Goal: Navigation & Orientation: Find specific page/section

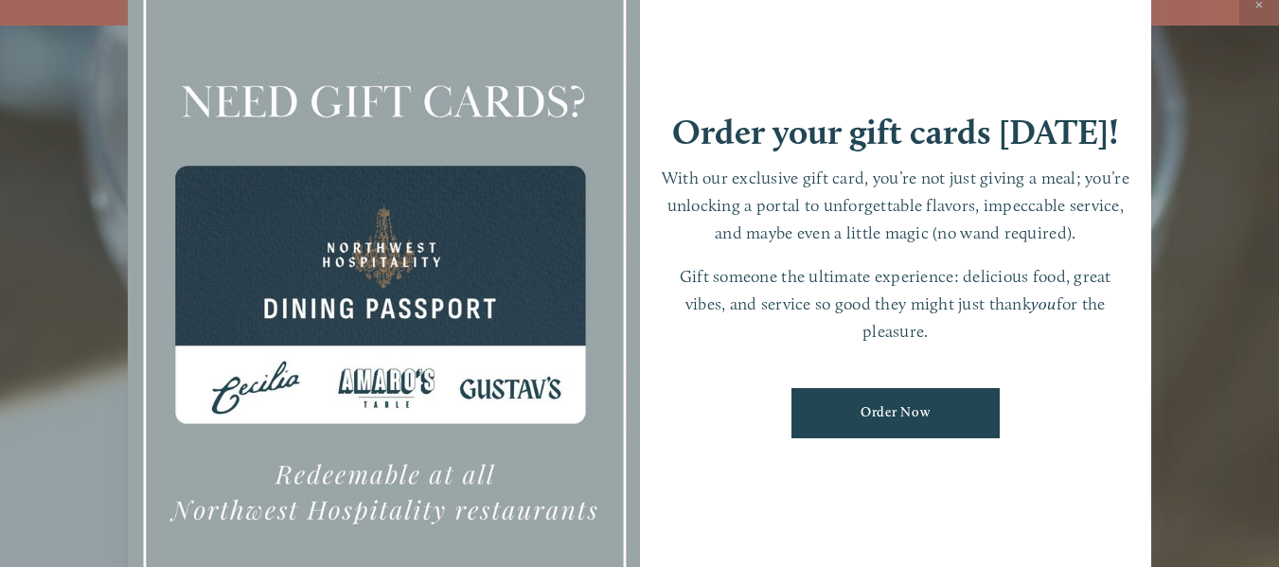
scroll to position [40, 0]
click at [1189, 206] on div at bounding box center [639, 283] width 1279 height 567
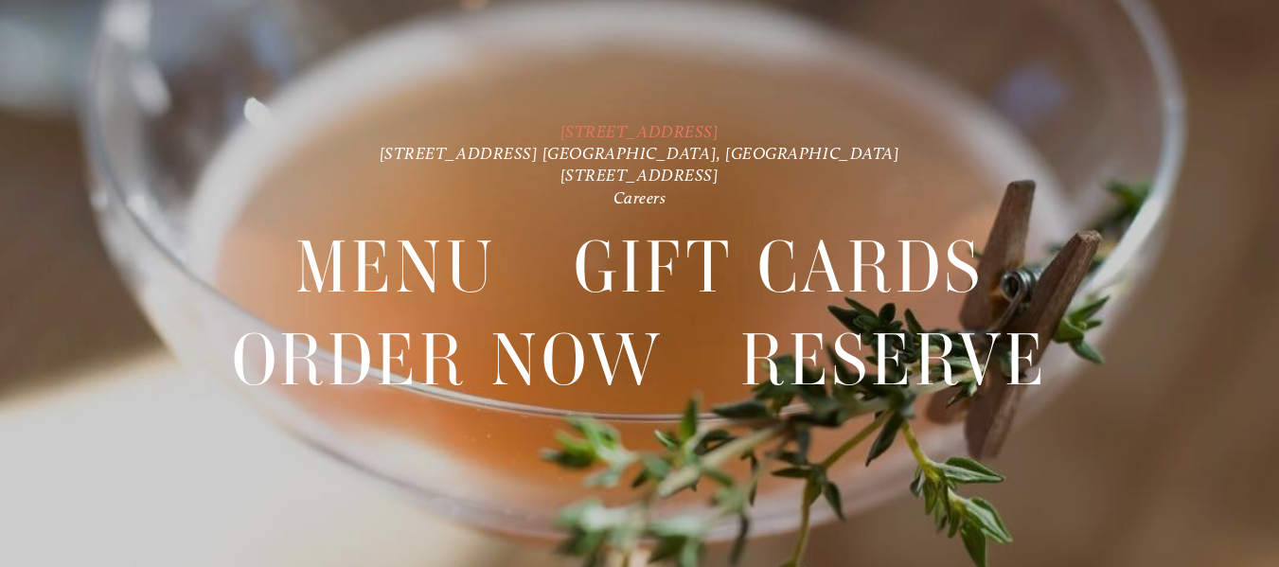
click at [719, 134] on link "[STREET_ADDRESS]" at bounding box center [639, 131] width 159 height 20
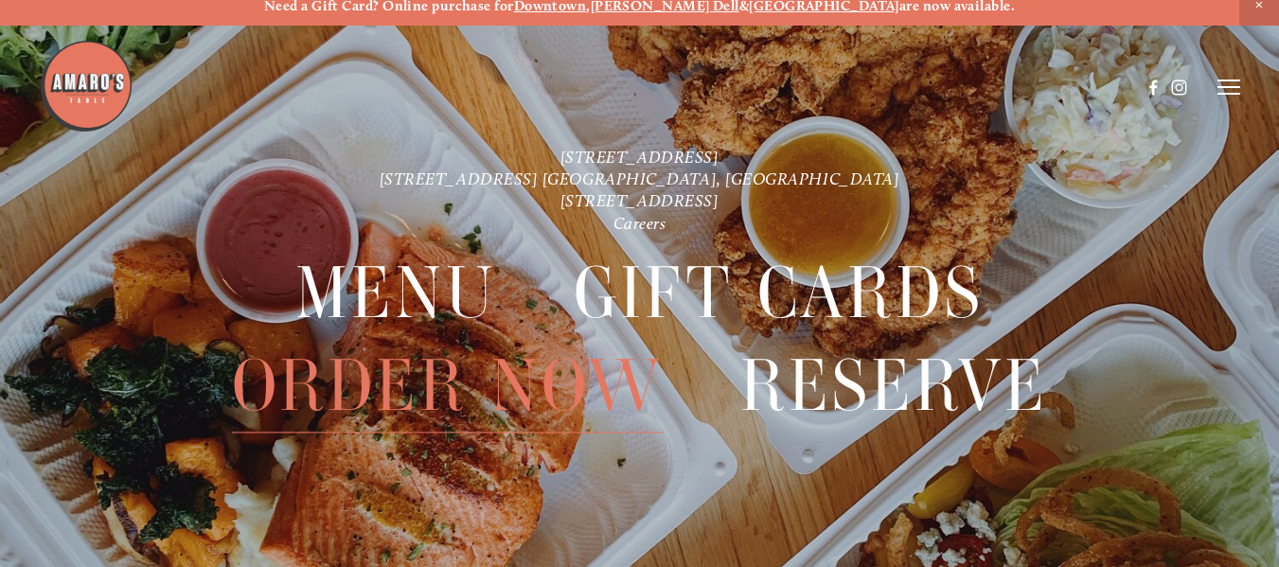
scroll to position [0, 0]
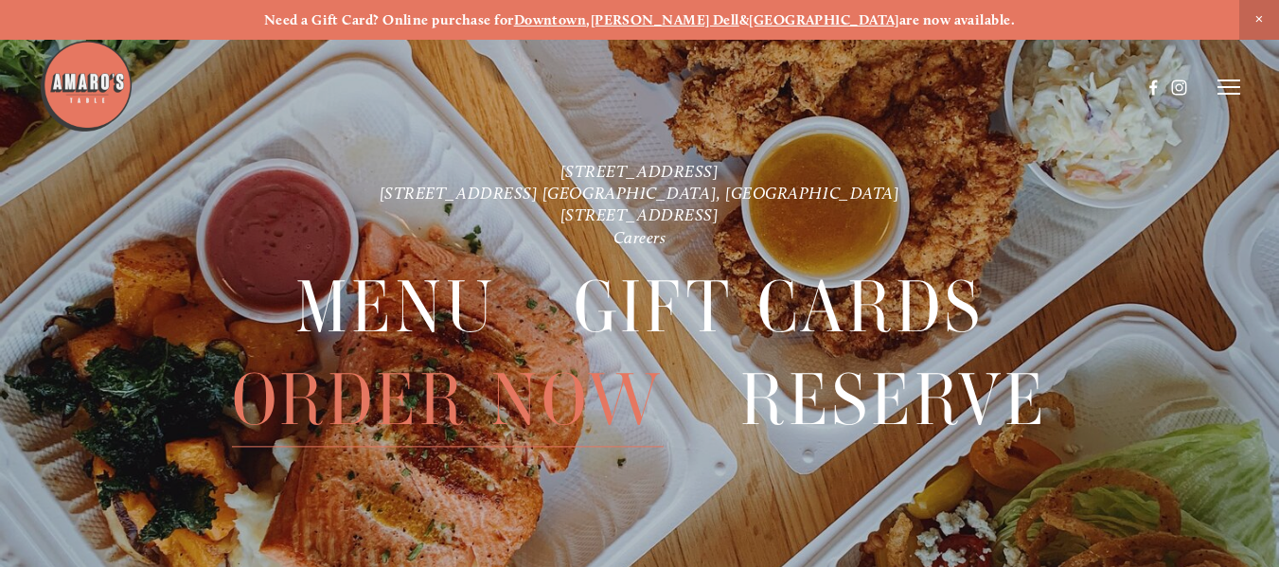
click at [564, 391] on span "Order Now" at bounding box center [448, 401] width 432 height 93
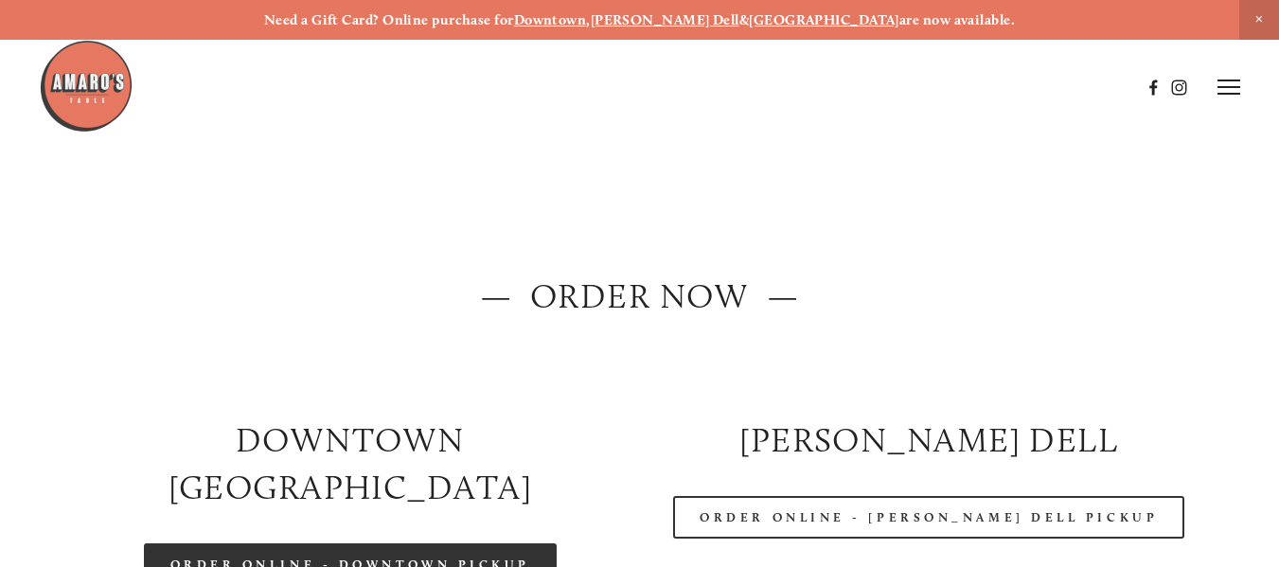
click at [270, 543] on link "Order Online - Downtown pickup" at bounding box center [351, 564] width 414 height 43
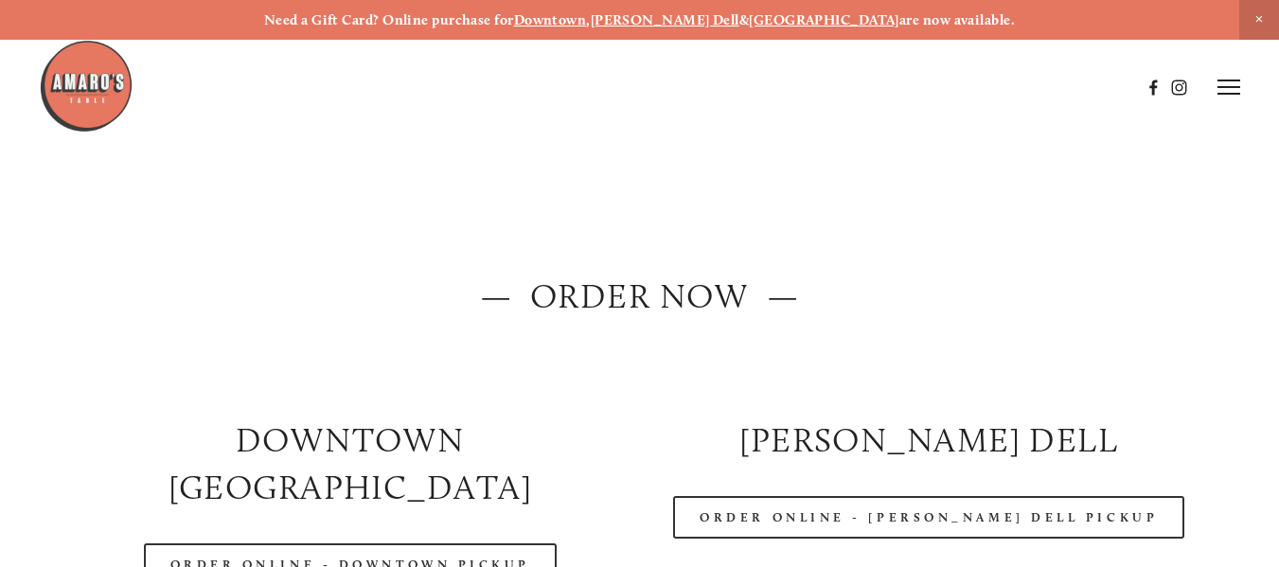
click at [62, 69] on img at bounding box center [86, 86] width 95 height 95
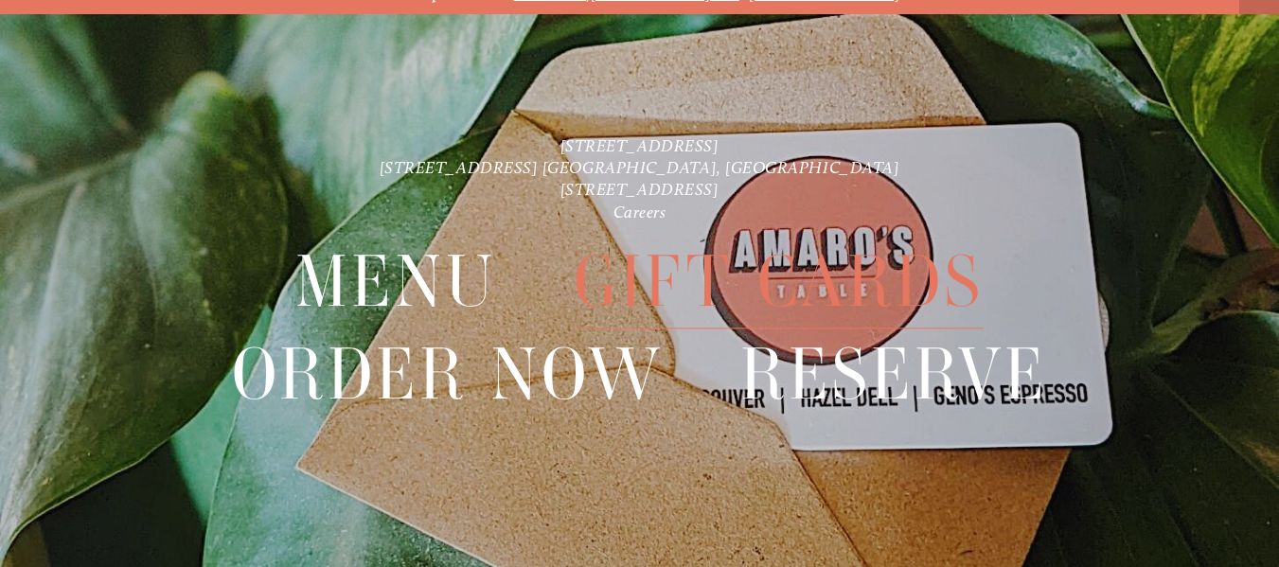
scroll to position [40, 0]
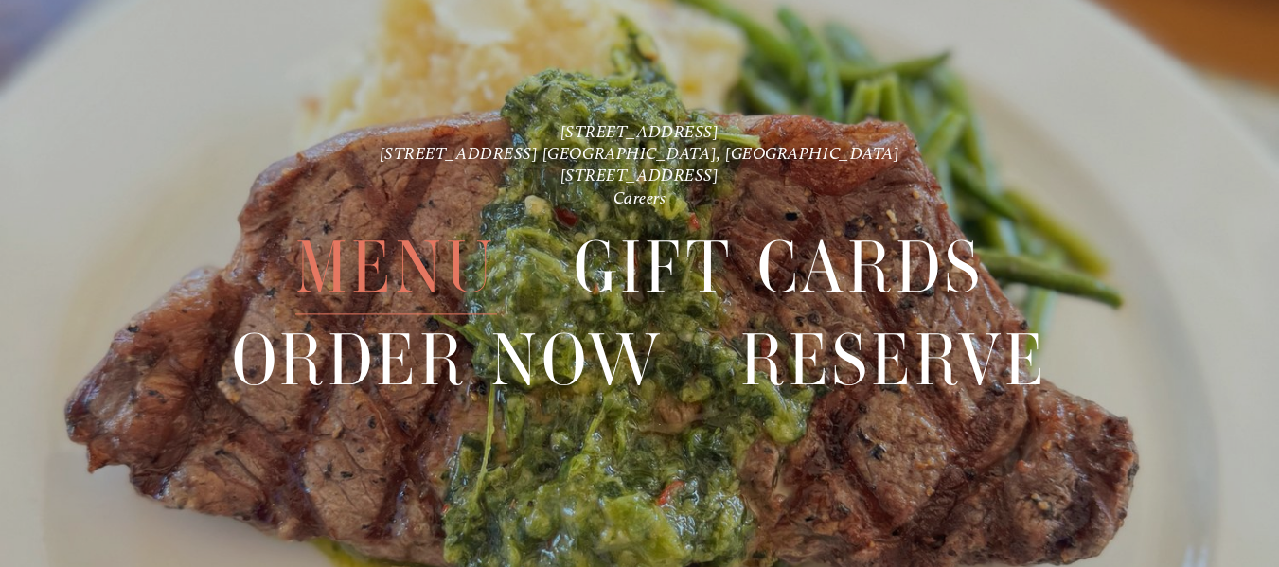
click at [409, 266] on span "Menu" at bounding box center [395, 267] width 201 height 93
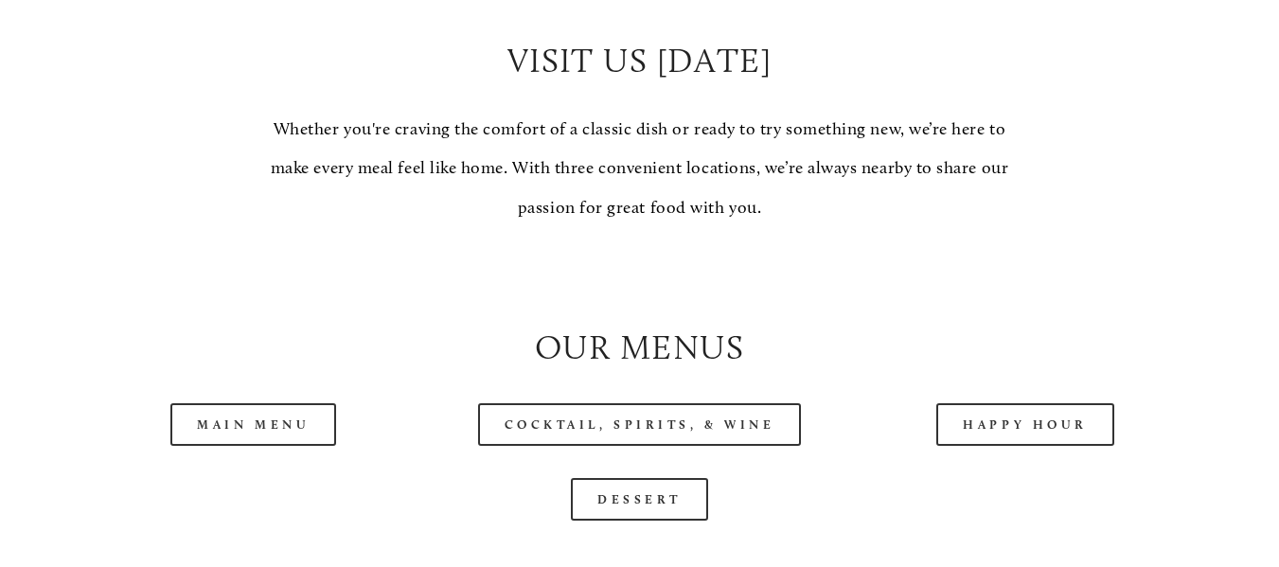
scroll to position [1609, 0]
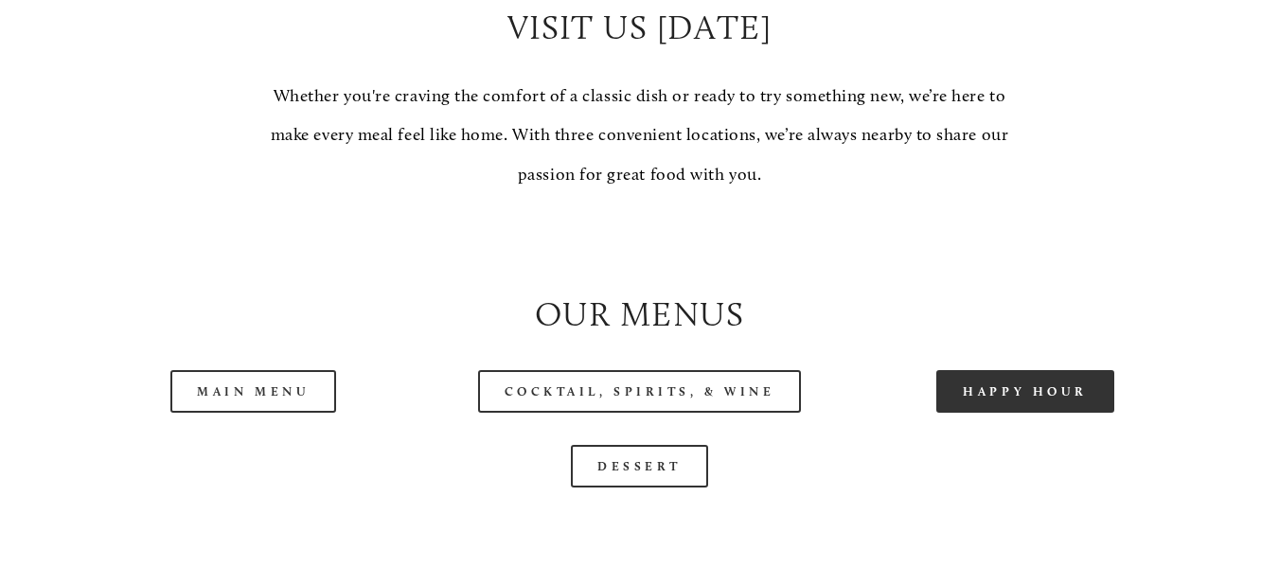
click at [1074, 391] on link "Happy Hour" at bounding box center [1025, 391] width 178 height 43
